Goal: Find specific page/section: Find specific page/section

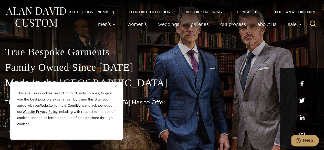
click at [115, 86] on img "Close" at bounding box center [116, 86] width 2 height 2
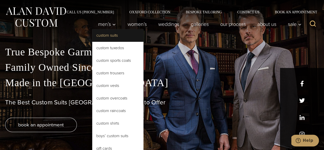
click at [104, 38] on link "Custom Suits" at bounding box center [117, 35] width 51 height 12
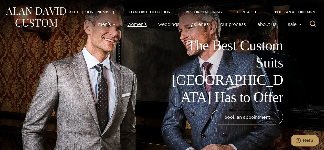
click at [129, 23] on link "Women’s" at bounding box center [137, 24] width 31 height 10
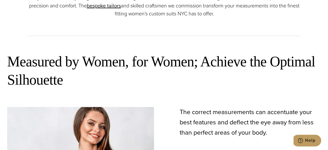
scroll to position [179, 0]
